Goal: Communication & Community: Answer question/provide support

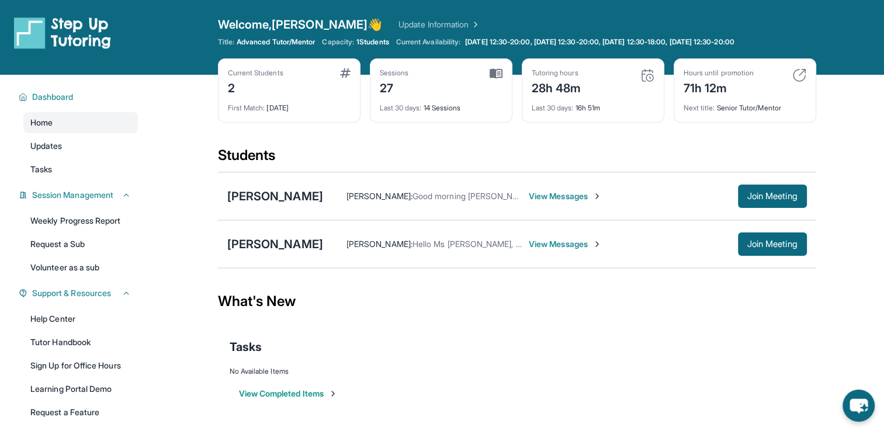
click at [529, 247] on span "View Messages" at bounding box center [565, 244] width 73 height 12
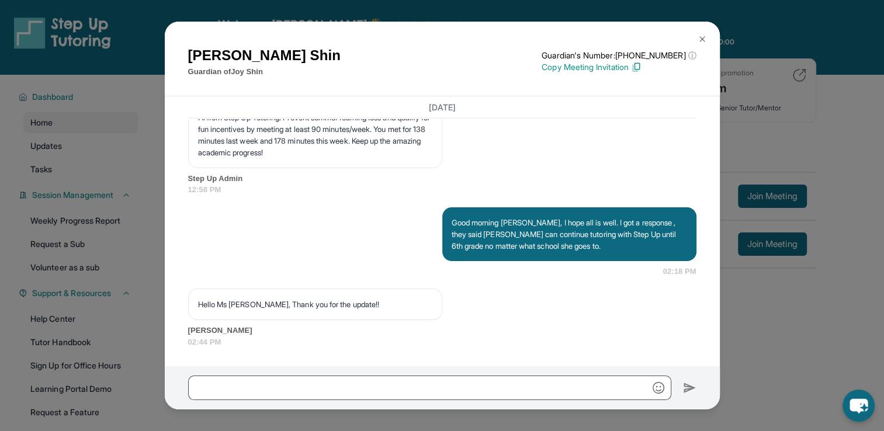
scroll to position [12548, 0]
click at [704, 42] on img at bounding box center [702, 38] width 9 height 9
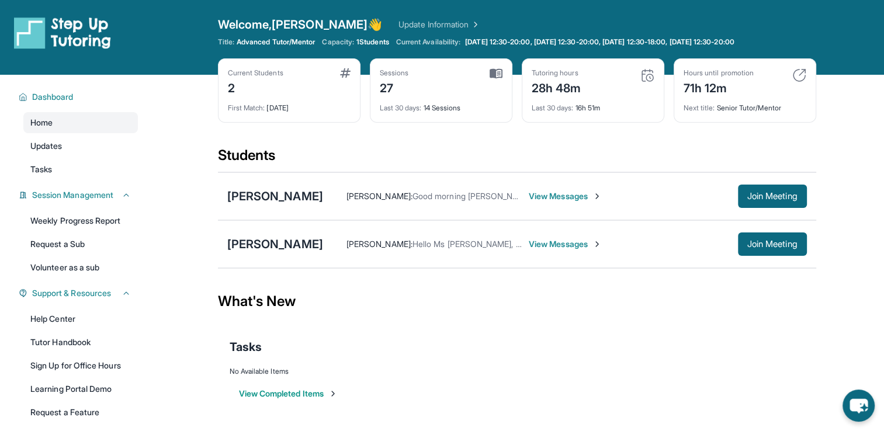
click at [556, 200] on span "View Messages" at bounding box center [565, 197] width 73 height 12
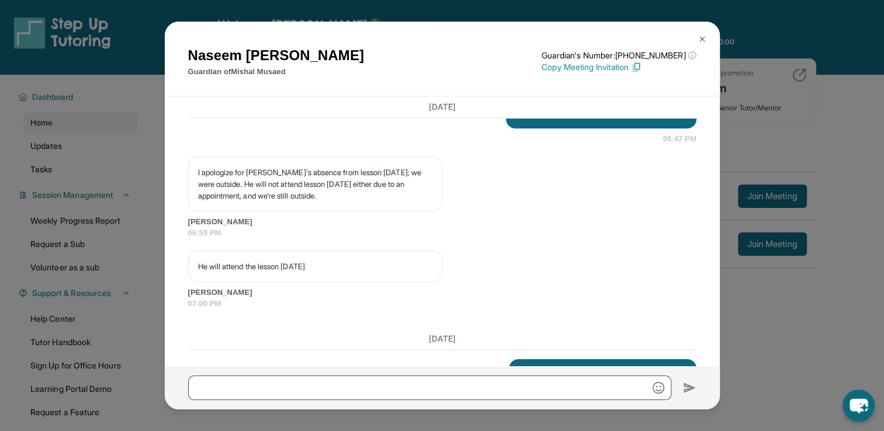
scroll to position [12438, 0]
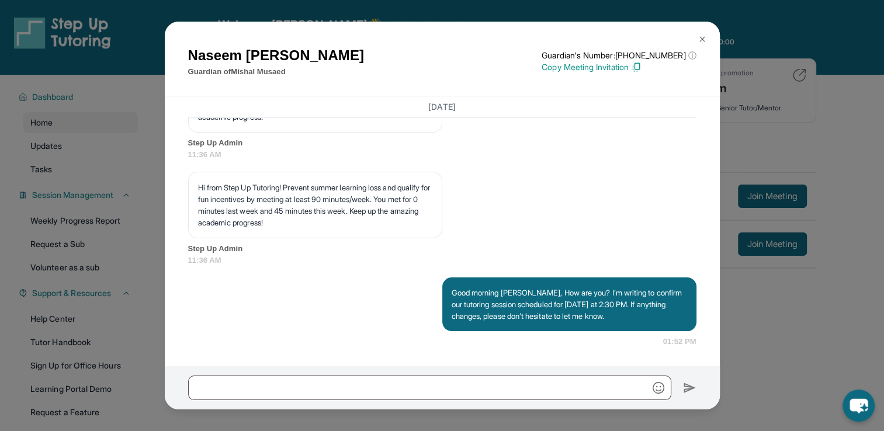
click at [703, 43] on img at bounding box center [702, 38] width 9 height 9
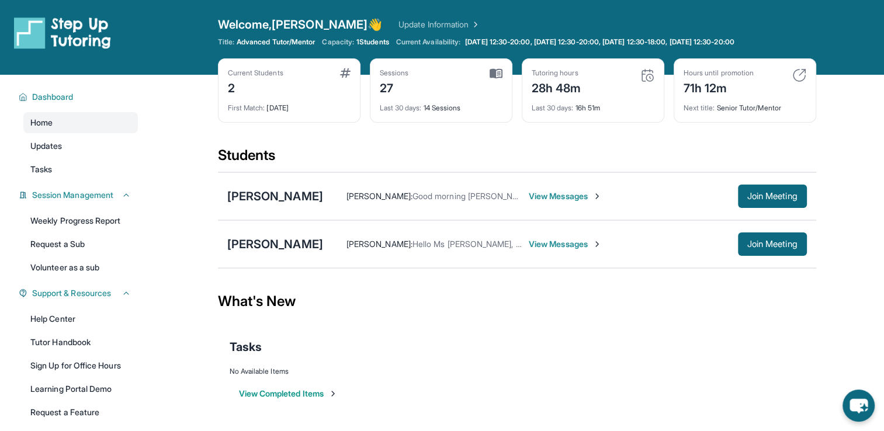
click at [529, 242] on span "View Messages" at bounding box center [565, 244] width 73 height 12
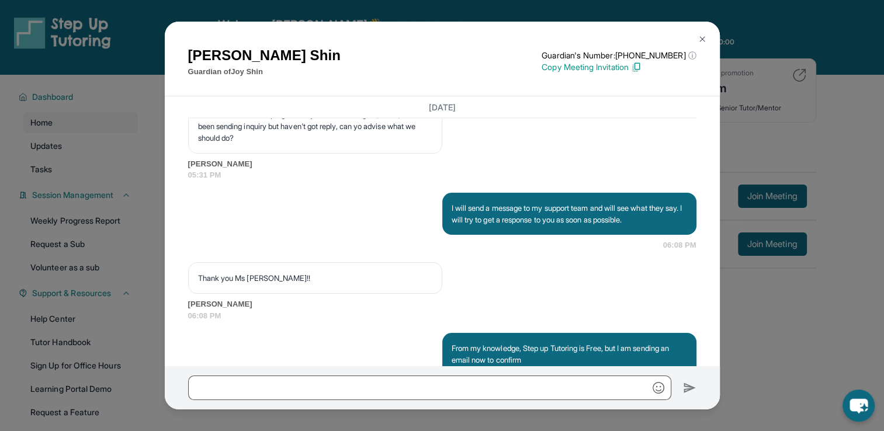
scroll to position [12548, 0]
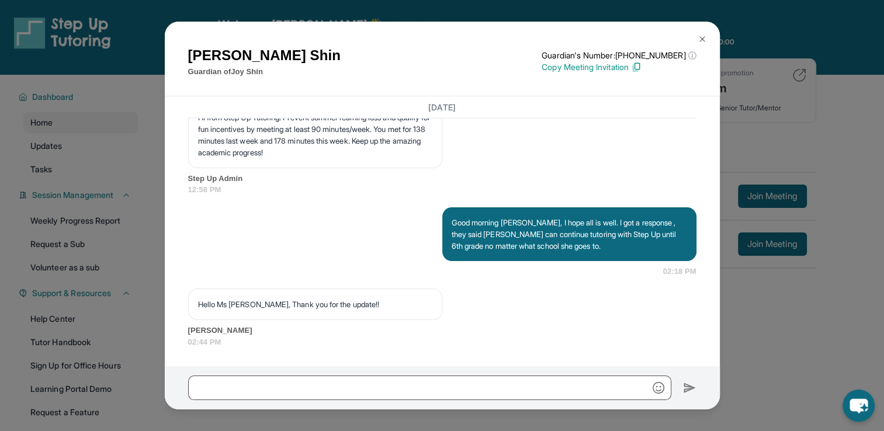
click at [700, 40] on img at bounding box center [702, 38] width 9 height 9
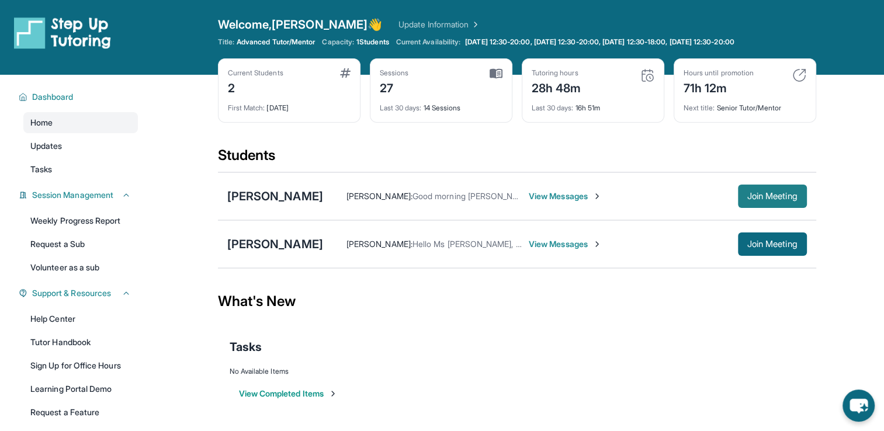
click at [769, 193] on span "Join Meeting" at bounding box center [773, 196] width 50 height 7
click at [529, 244] on span "View Messages" at bounding box center [565, 244] width 73 height 12
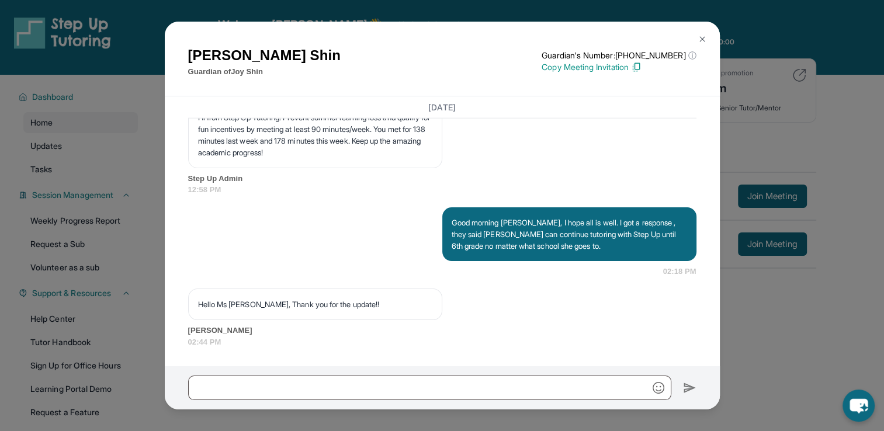
click at [704, 39] on img at bounding box center [702, 38] width 9 height 9
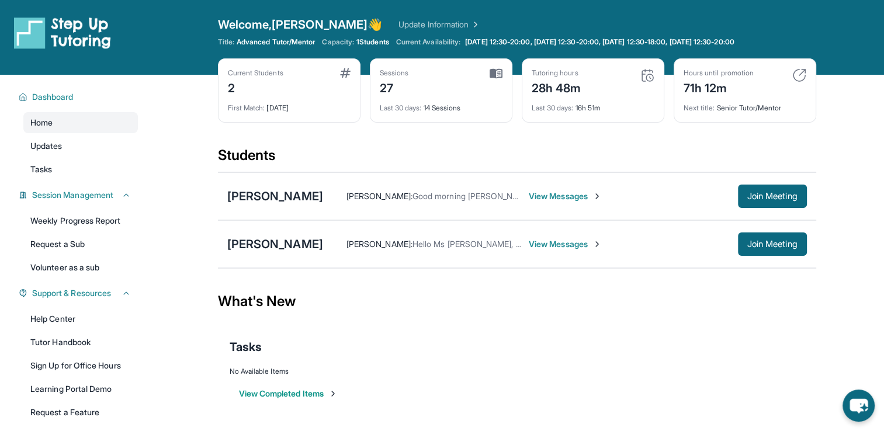
click at [529, 198] on span "View Messages" at bounding box center [565, 197] width 73 height 12
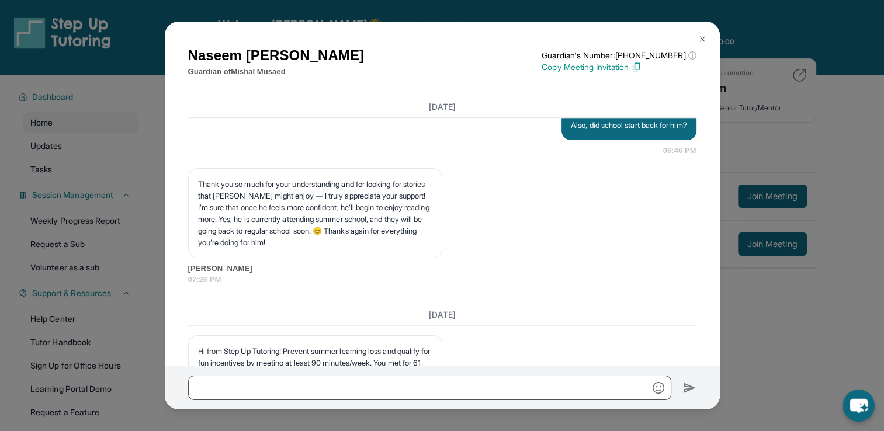
scroll to position [12438, 0]
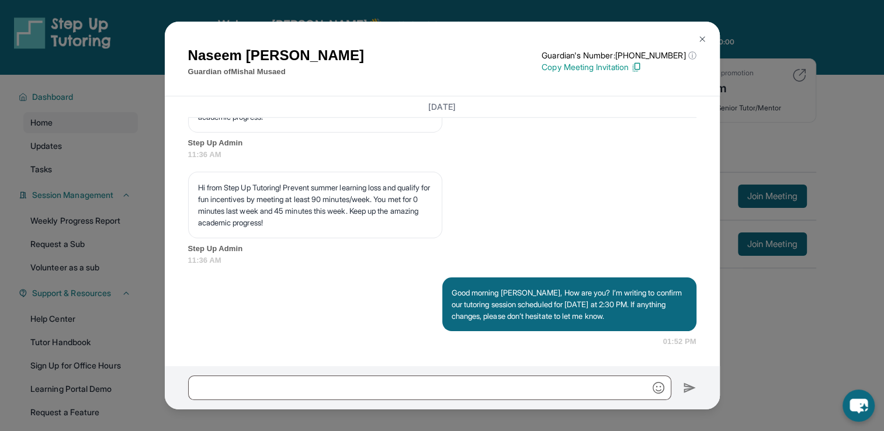
click at [704, 37] on img at bounding box center [702, 38] width 9 height 9
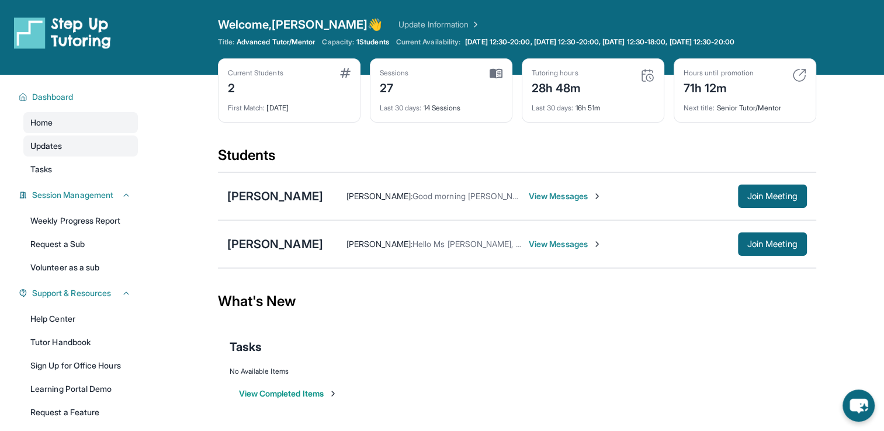
click at [80, 153] on link "Updates" at bounding box center [80, 146] width 115 height 21
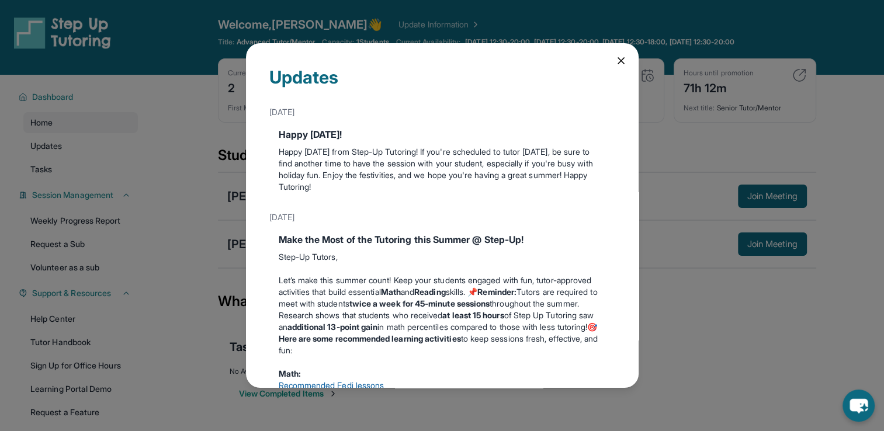
click at [616, 63] on icon at bounding box center [622, 61] width 12 height 12
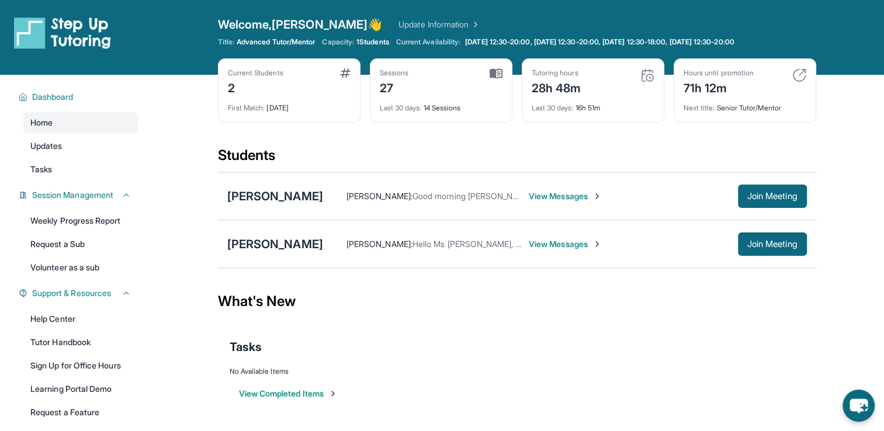
click at [553, 200] on span "View Messages" at bounding box center [565, 197] width 73 height 12
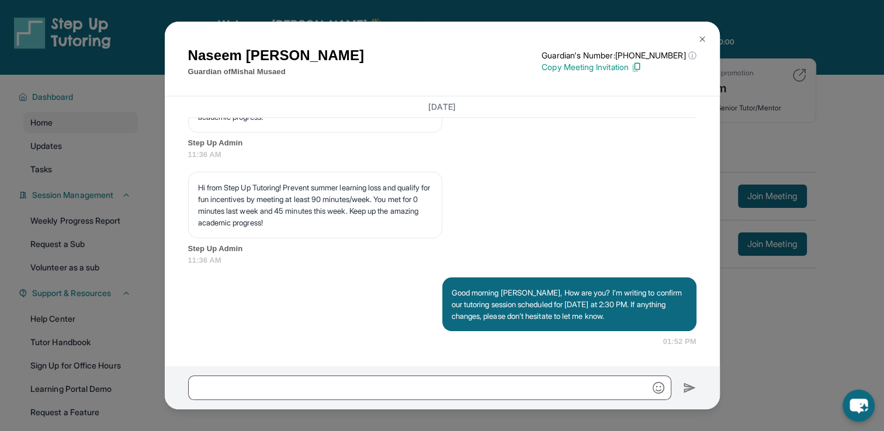
click at [795, 353] on div "[PERSON_NAME] Guardian of [PERSON_NAME] Guardian's Number: [PHONE_NUMBER] ⓘ Thi…" at bounding box center [442, 215] width 884 height 431
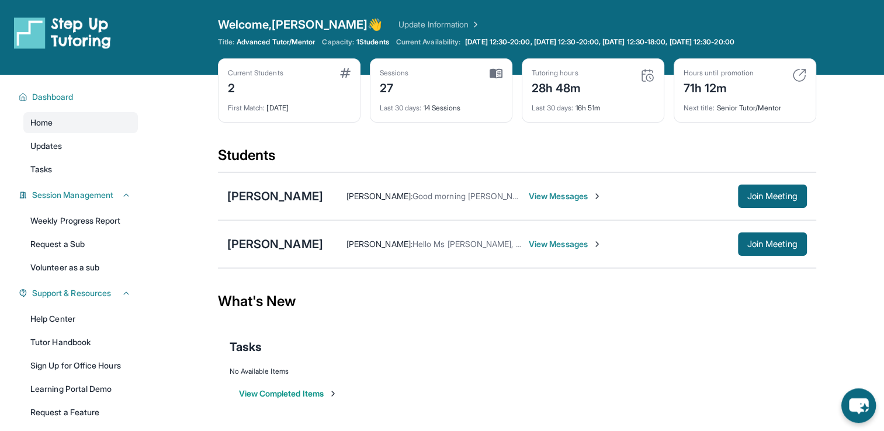
click at [865, 403] on icon "chat-button" at bounding box center [858, 407] width 19 height 16
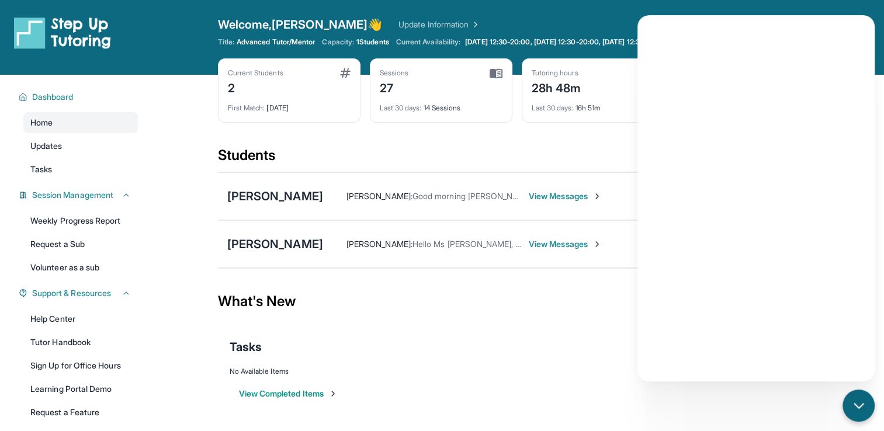
click at [572, 309] on div "What's New" at bounding box center [517, 301] width 599 height 51
click at [865, 396] on div "chat-button" at bounding box center [859, 406] width 34 height 34
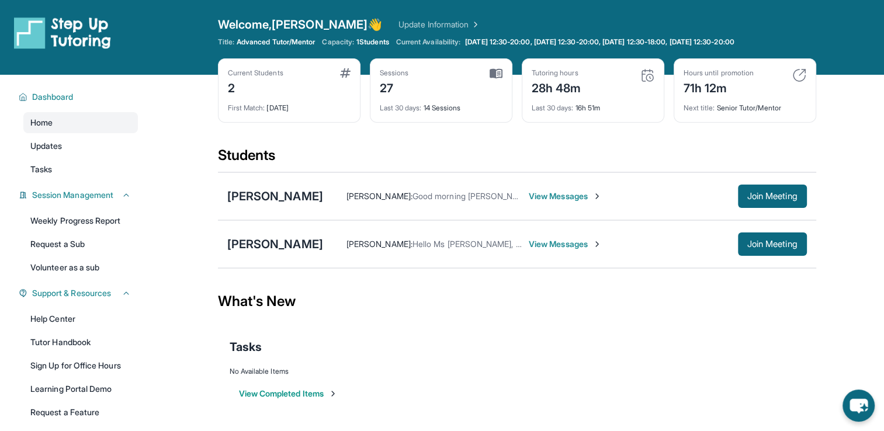
click at [531, 197] on span "View Messages" at bounding box center [565, 197] width 73 height 12
